Goal: Find specific page/section: Find specific page/section

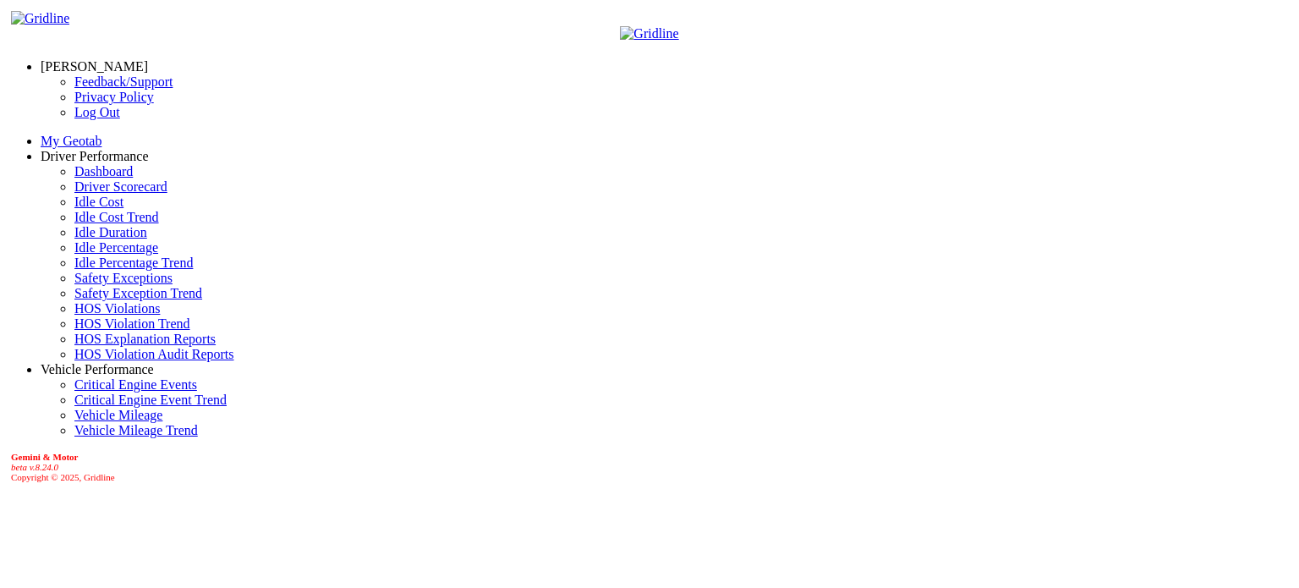
scroll to position [53, 0]
click at [81, 255] on link "Idle Percentage" at bounding box center [116, 247] width 84 height 14
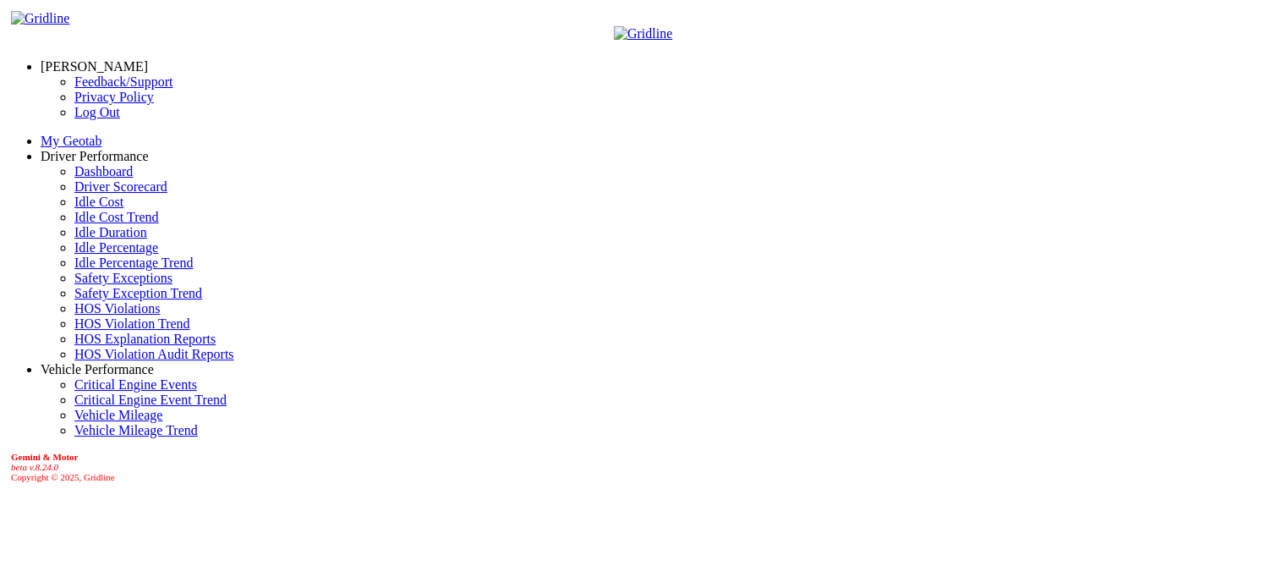
click at [97, 270] on link "Idle Percentage Trend" at bounding box center [133, 262] width 118 height 14
